Goal: Task Accomplishment & Management: Complete application form

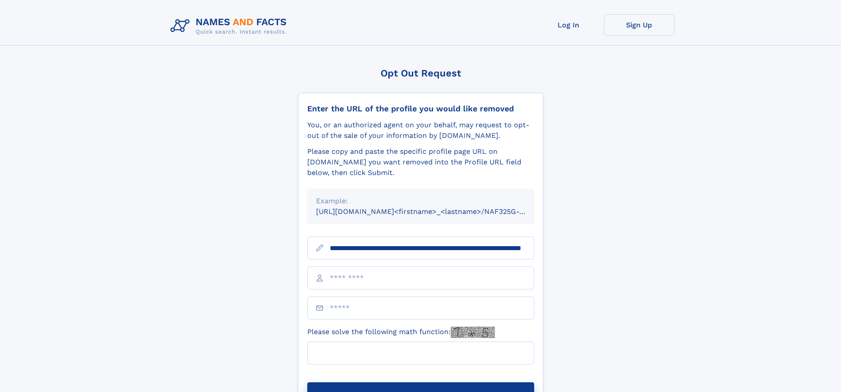
scroll to position [0, 89]
type input "**********"
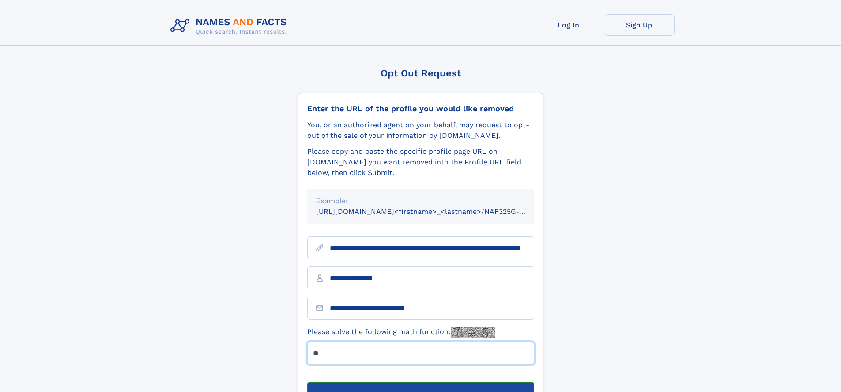
type input "**"
click at [420, 382] on button "Submit Opt Out Request" at bounding box center [420, 396] width 227 height 28
